Goal: Transaction & Acquisition: Purchase product/service

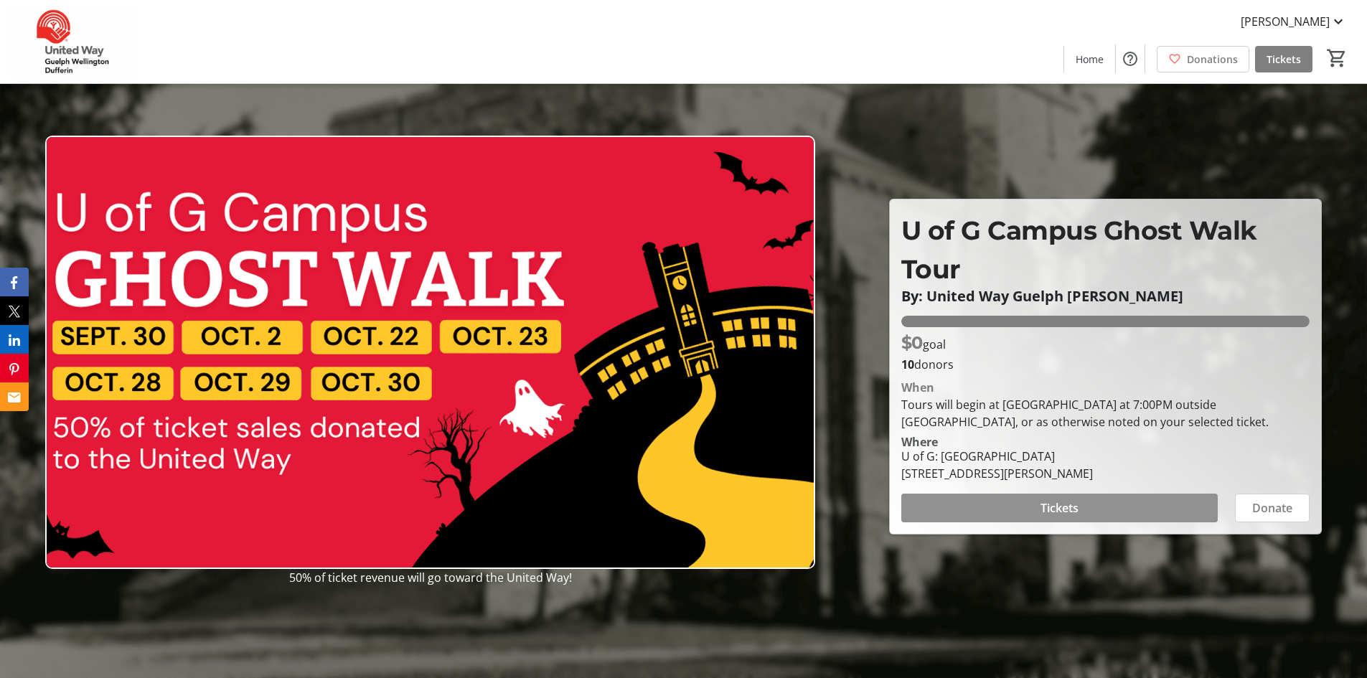
click at [1058, 505] on span "Tickets" at bounding box center [1059, 507] width 38 height 17
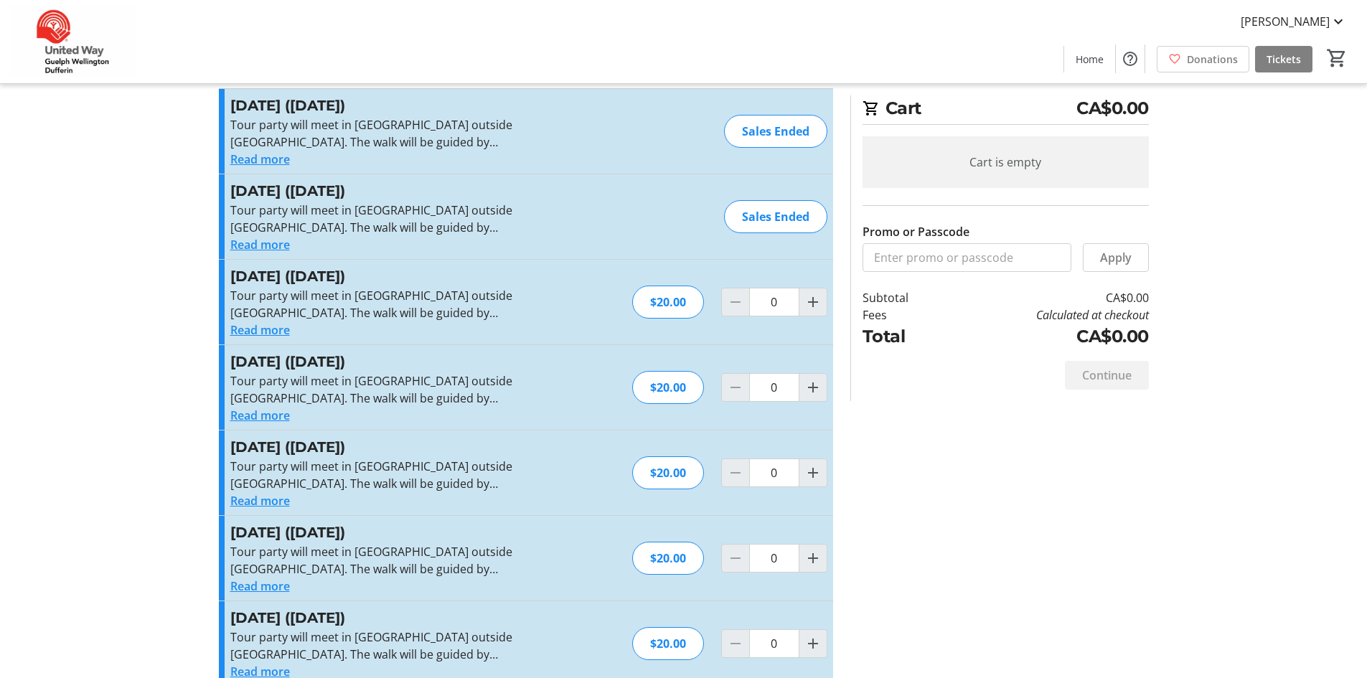
scroll to position [55, 0]
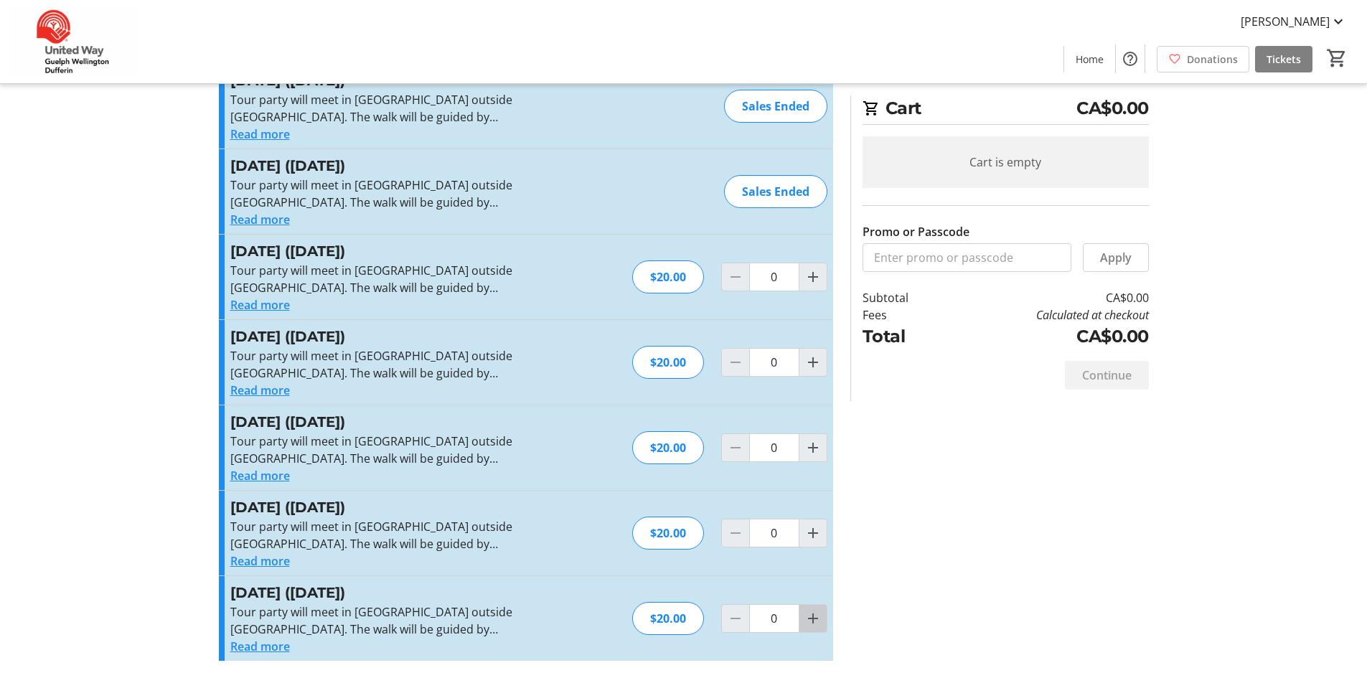
click at [810, 622] on mat-icon "Increment by one" at bounding box center [812, 618] width 17 height 17
type input "1"
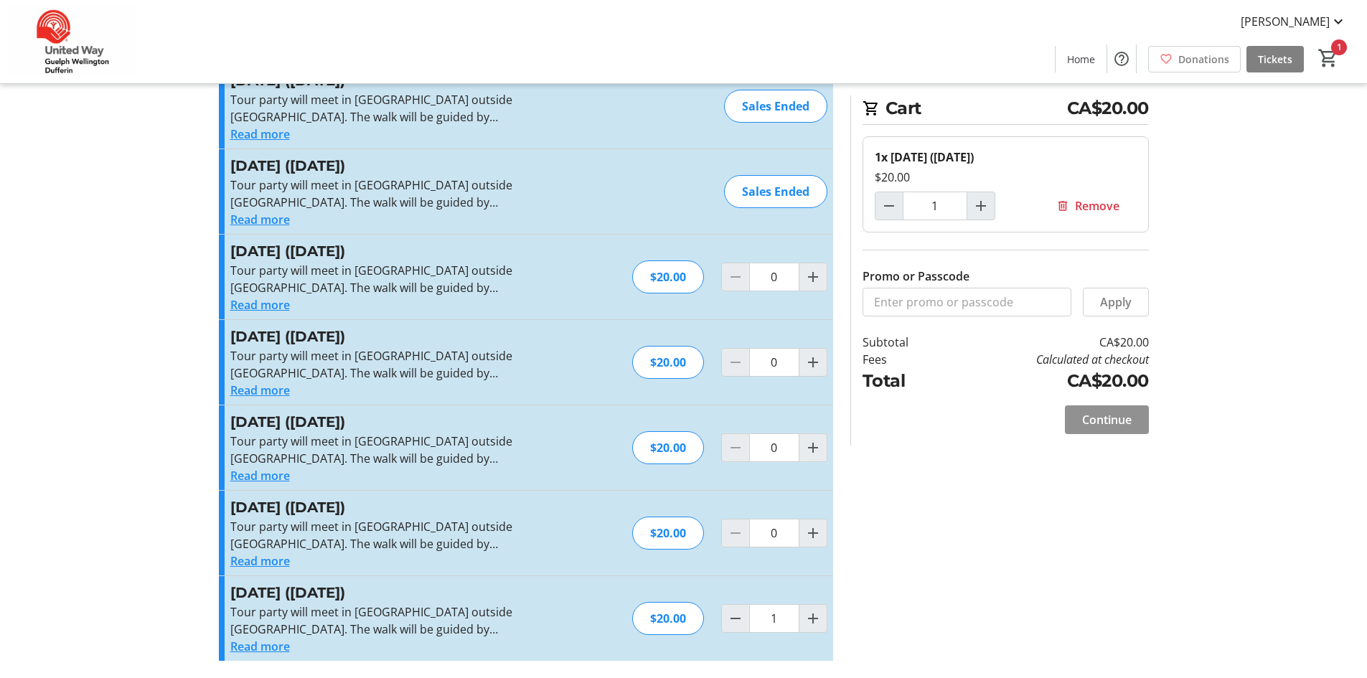
click at [1138, 425] on span at bounding box center [1107, 419] width 84 height 34
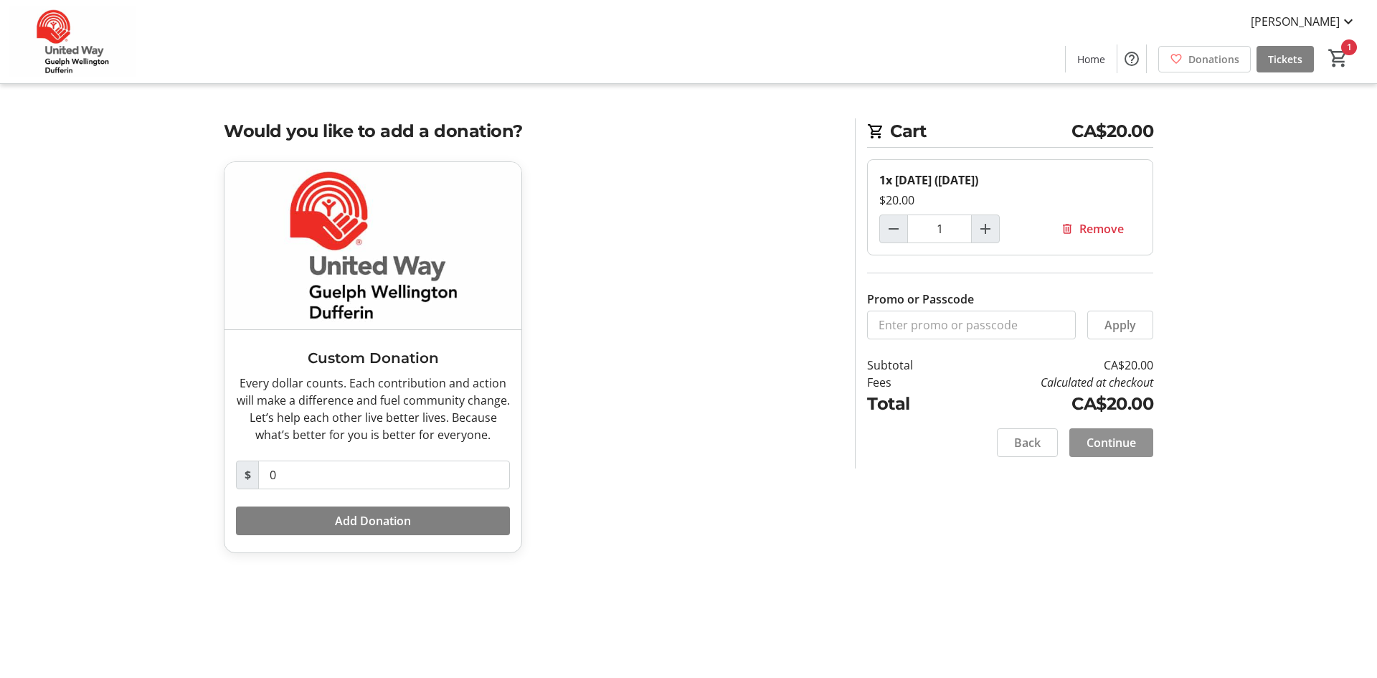
click at [1121, 444] on span "Continue" at bounding box center [1111, 442] width 49 height 17
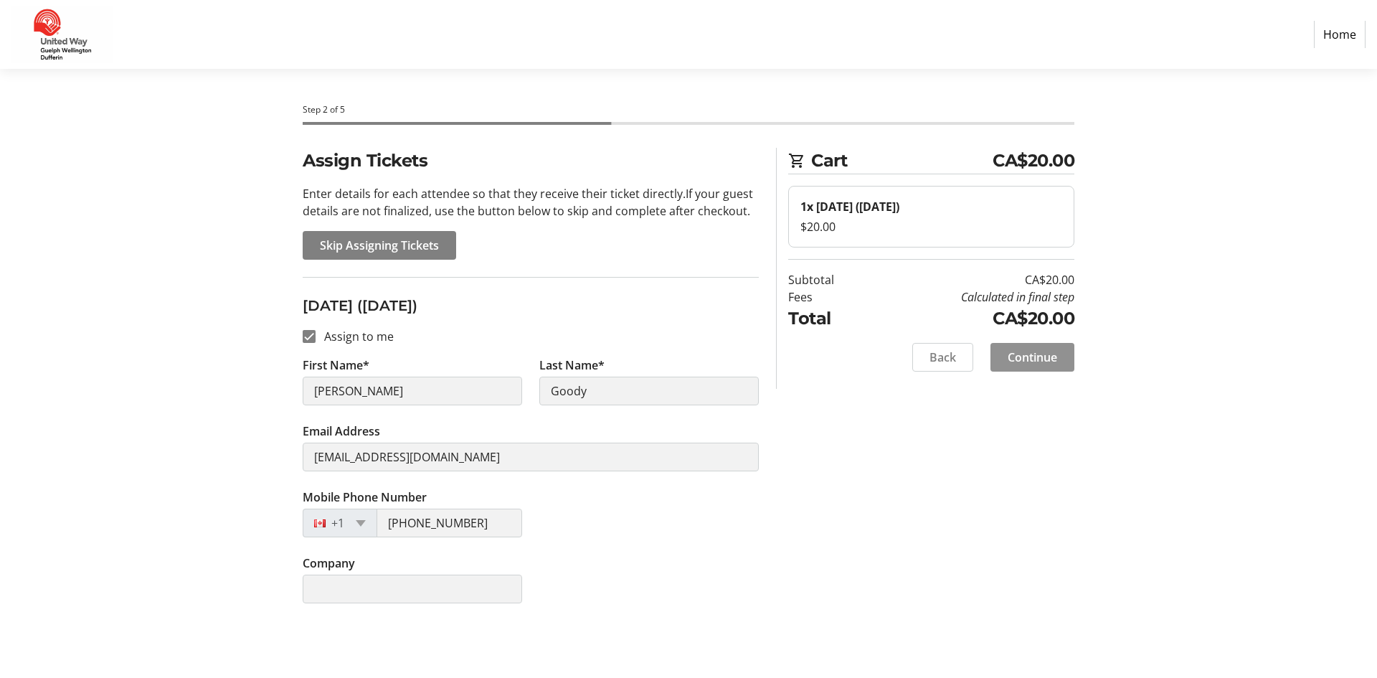
click at [1029, 357] on span "Continue" at bounding box center [1032, 357] width 49 height 17
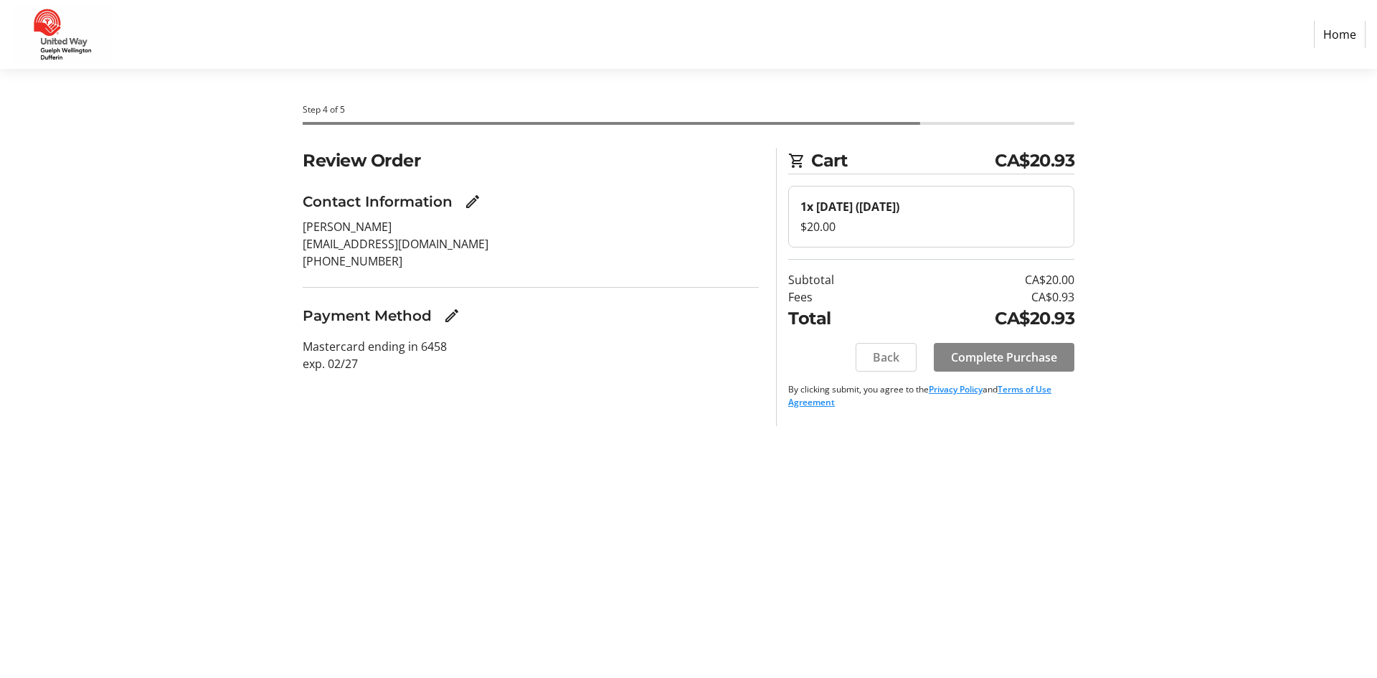
click at [1011, 357] on span "Complete Purchase" at bounding box center [1004, 357] width 106 height 17
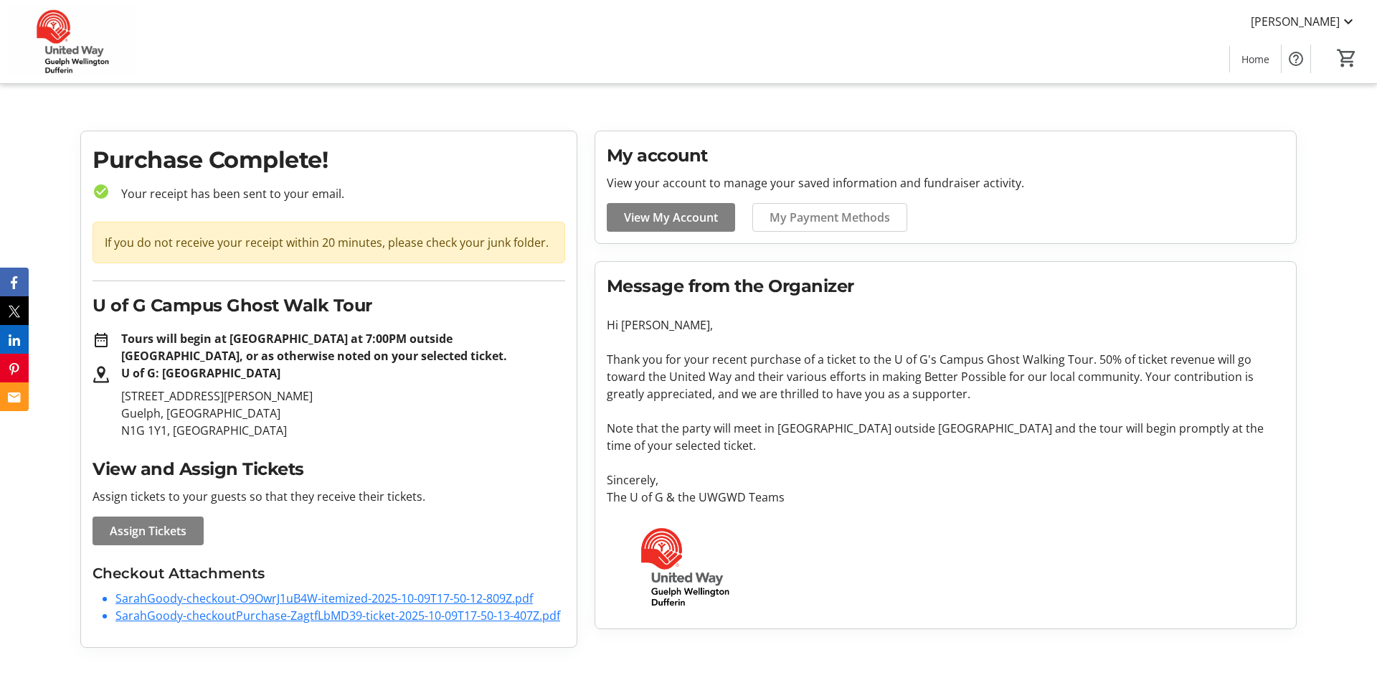
drag, startPoint x: 650, startPoint y: 218, endPoint x: 618, endPoint y: 214, distance: 31.8
click at [650, 218] on span "View My Account" at bounding box center [671, 217] width 94 height 17
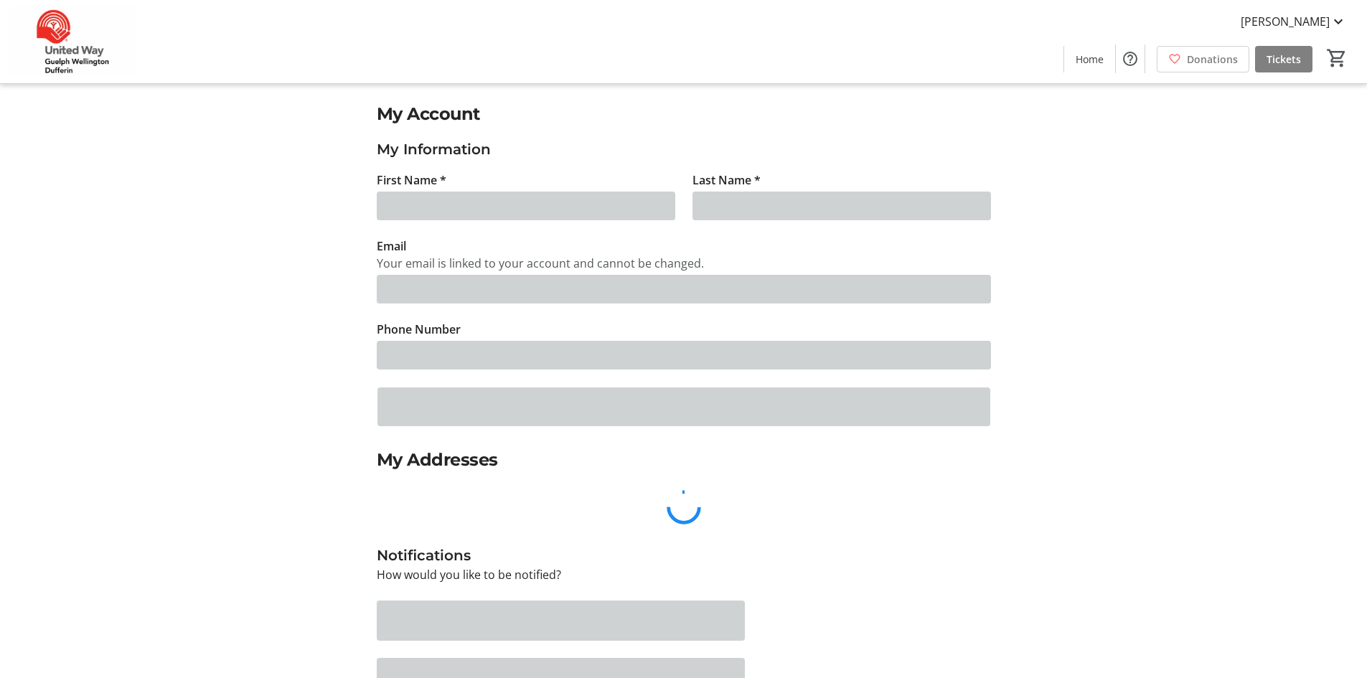
type input "[PERSON_NAME]"
type input "Goody"
type input "[EMAIL_ADDRESS][DOMAIN_NAME]"
type input "[PHONE_NUMBER]"
